Goal: Task Accomplishment & Management: Manage account settings

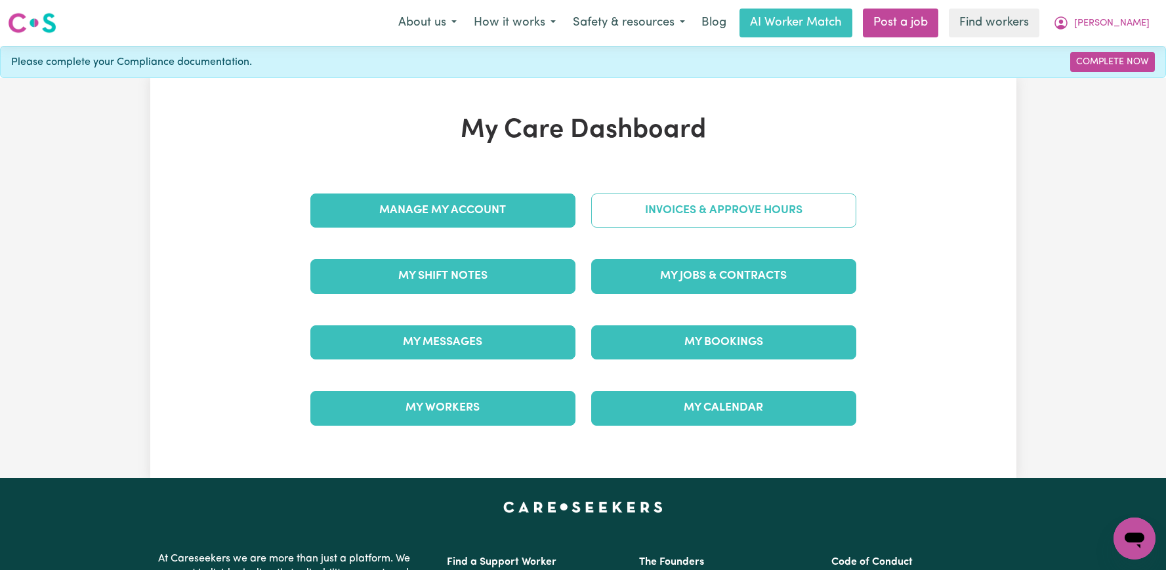
click at [663, 205] on link "Invoices & Approve Hours" at bounding box center [723, 211] width 265 height 34
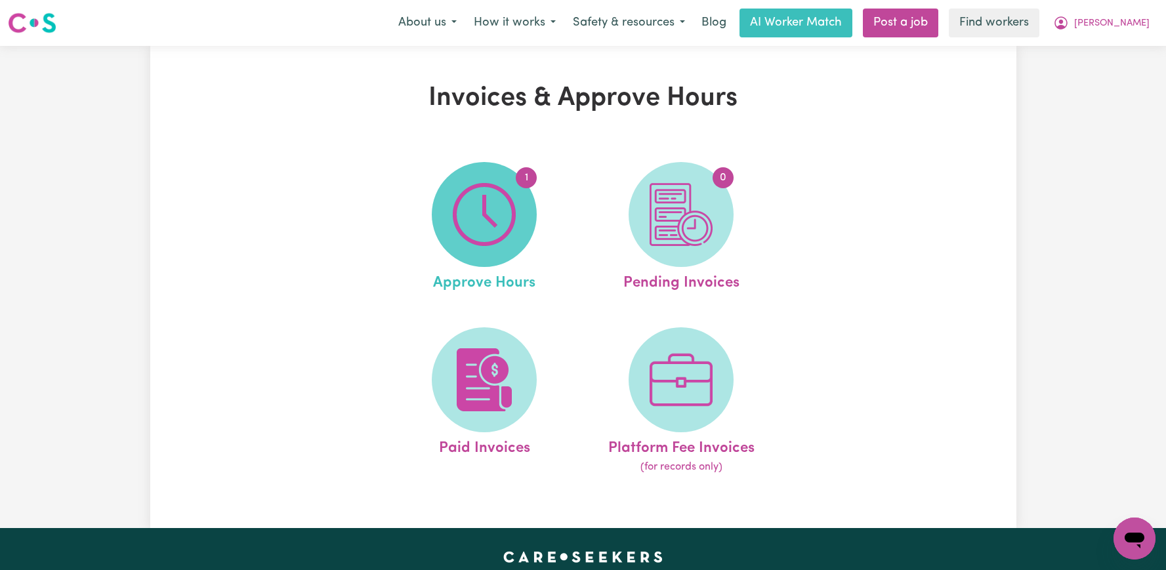
click at [486, 217] on img at bounding box center [484, 214] width 63 height 63
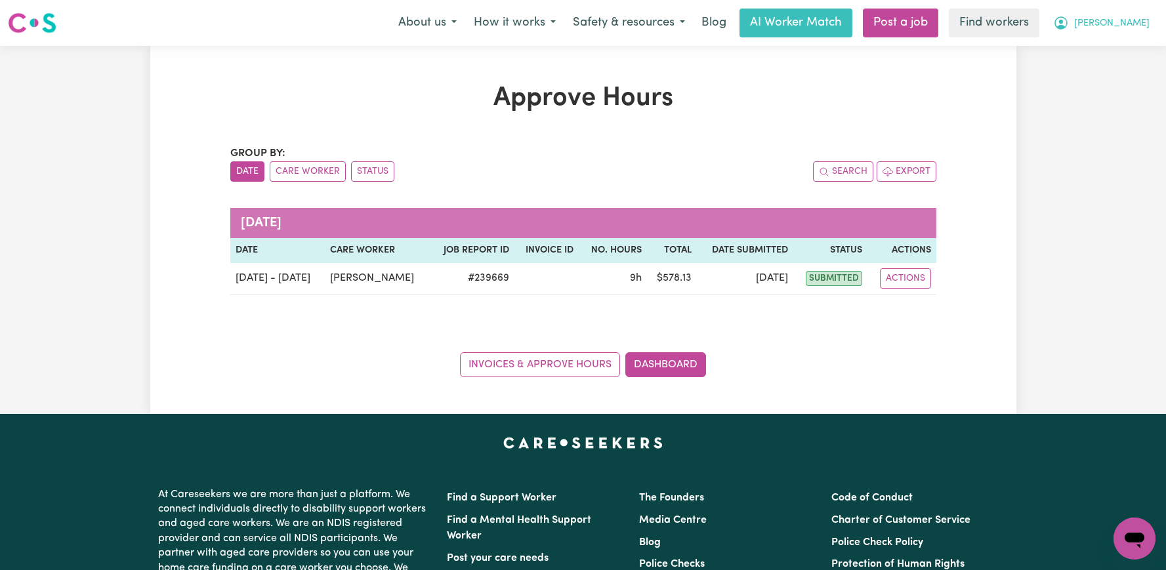
click at [1114, 17] on span "[PERSON_NAME]" at bounding box center [1111, 23] width 75 height 14
click at [1104, 65] on link "Logout" at bounding box center [1106, 75] width 104 height 25
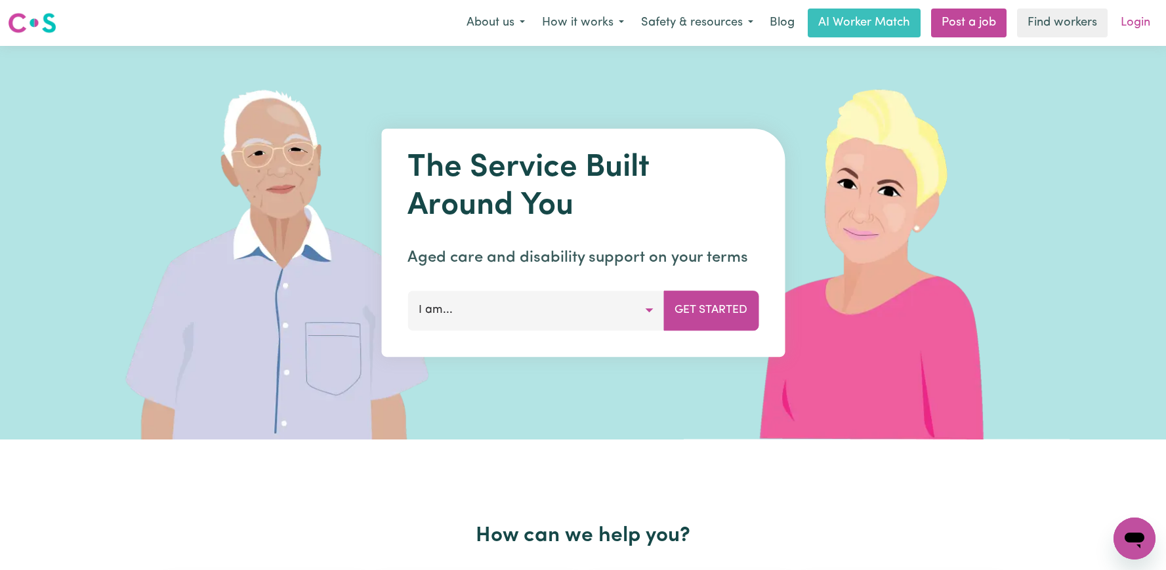
click at [1133, 29] on link "Login" at bounding box center [1135, 23] width 45 height 29
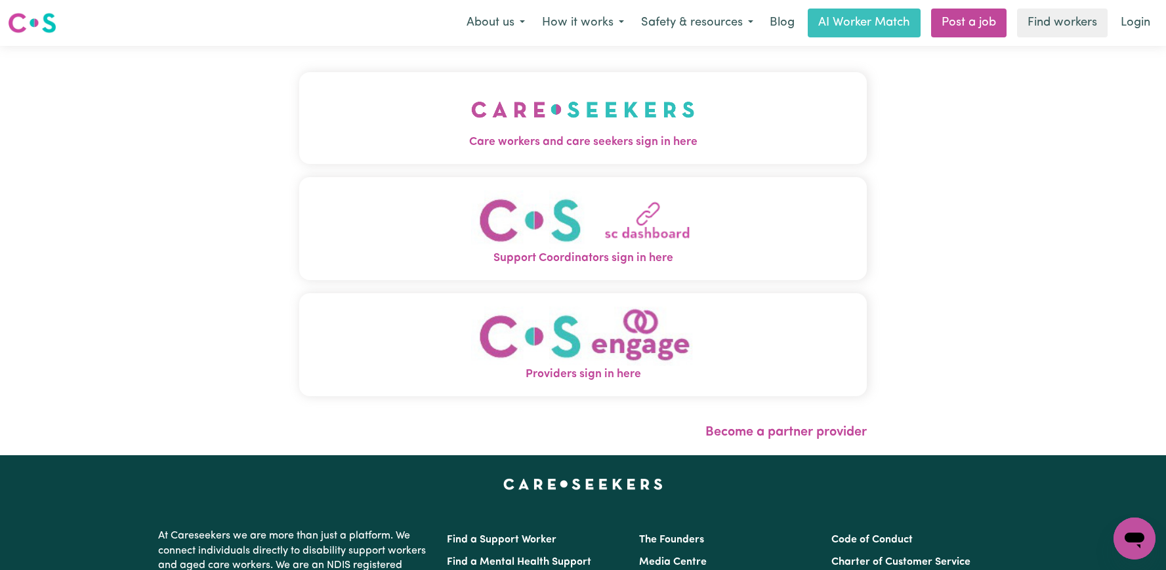
click at [471, 86] on img "Care workers and care seekers sign in here" at bounding box center [583, 109] width 224 height 49
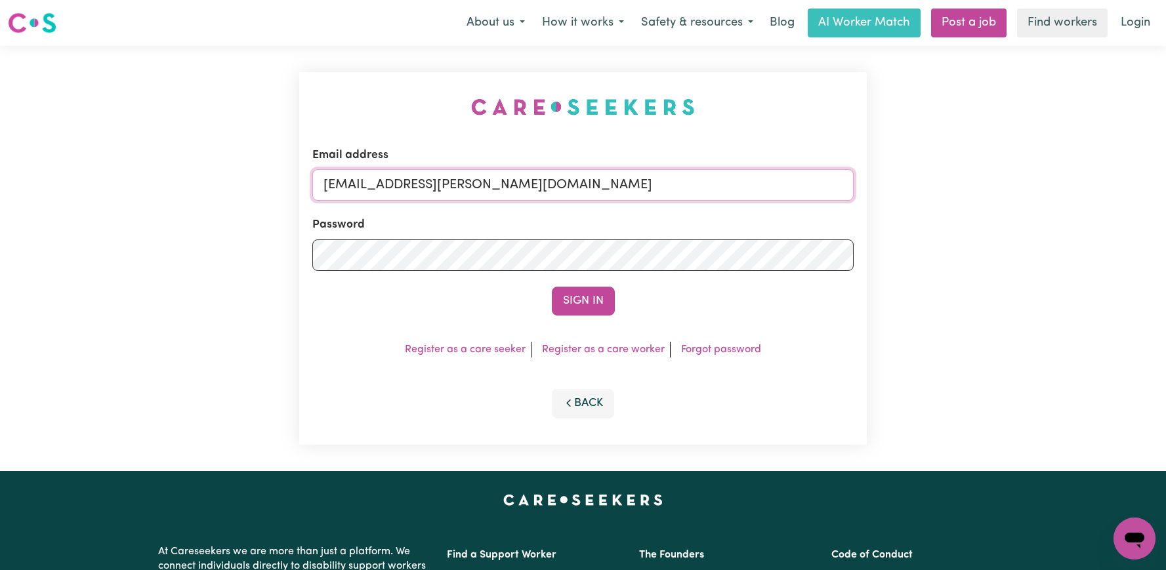
drag, startPoint x: 656, startPoint y: 191, endPoint x: 394, endPoint y: 184, distance: 262.6
click at [394, 184] on input "[EMAIL_ADDRESS][PERSON_NAME][DOMAIN_NAME]" at bounding box center [582, 185] width 541 height 32
paste input "JennyGiovaninaTesoieroKNC"
type input "[EMAIL_ADDRESS][DOMAIN_NAME]"
click at [552, 287] on button "Sign In" at bounding box center [583, 301] width 63 height 29
